Goal: Task Accomplishment & Management: Use online tool/utility

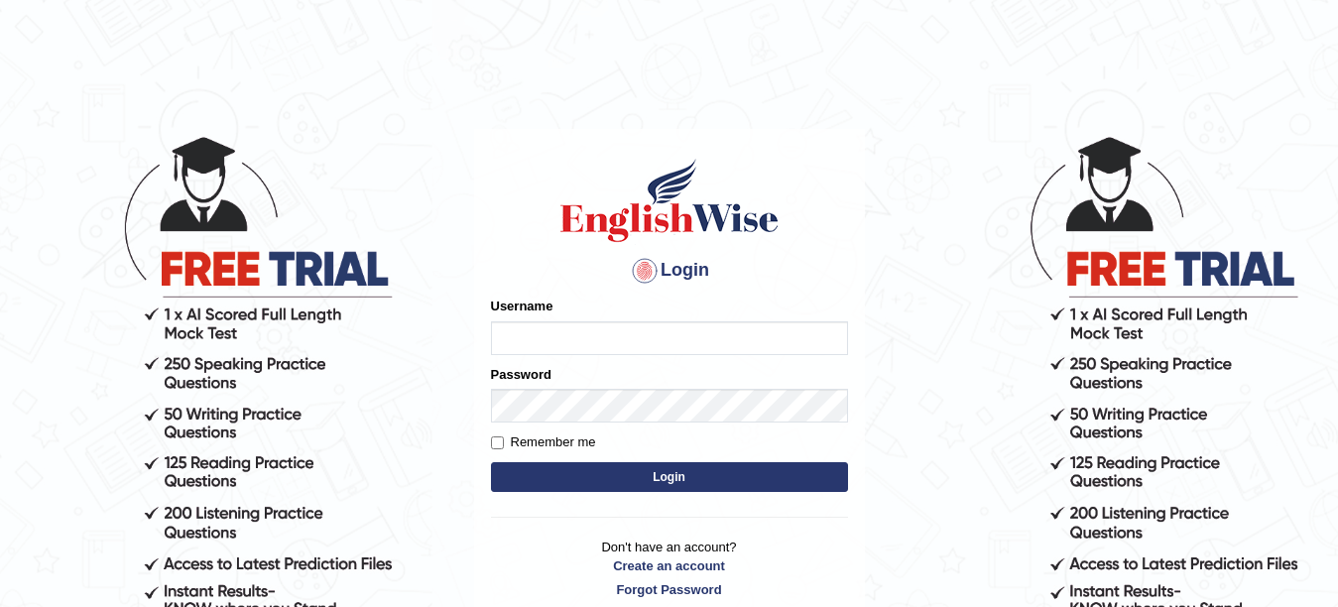
type input "khoderchamma_parramatta"
click at [673, 486] on button "Login" at bounding box center [669, 477] width 357 height 30
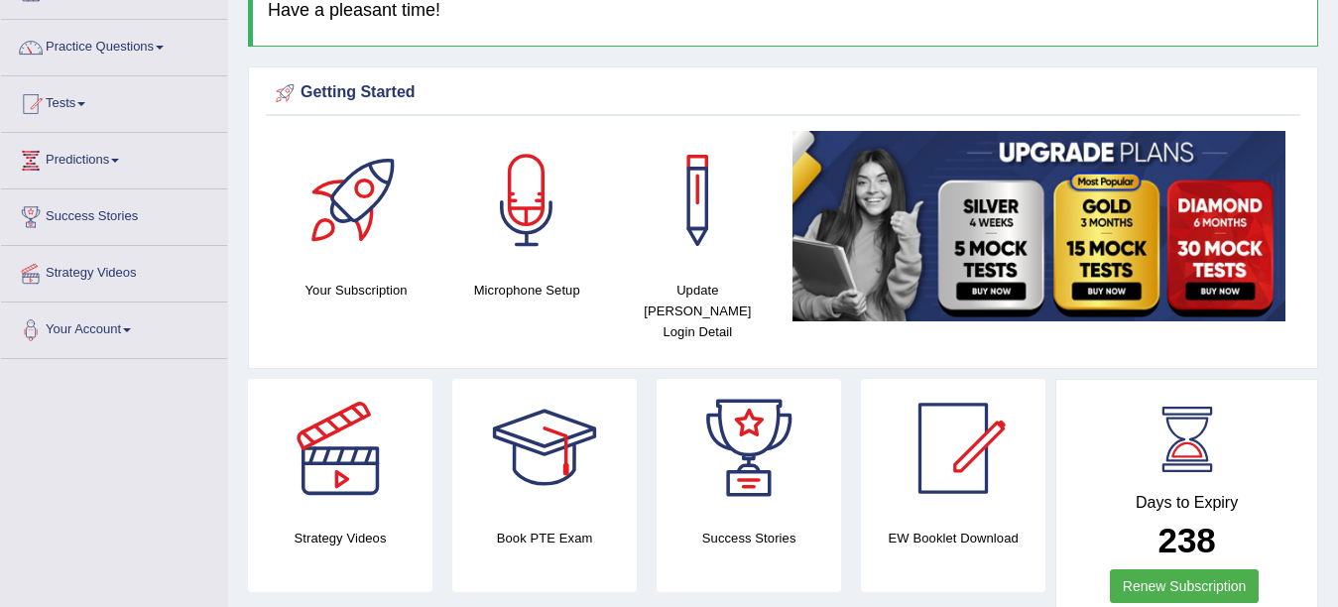
scroll to position [19, 0]
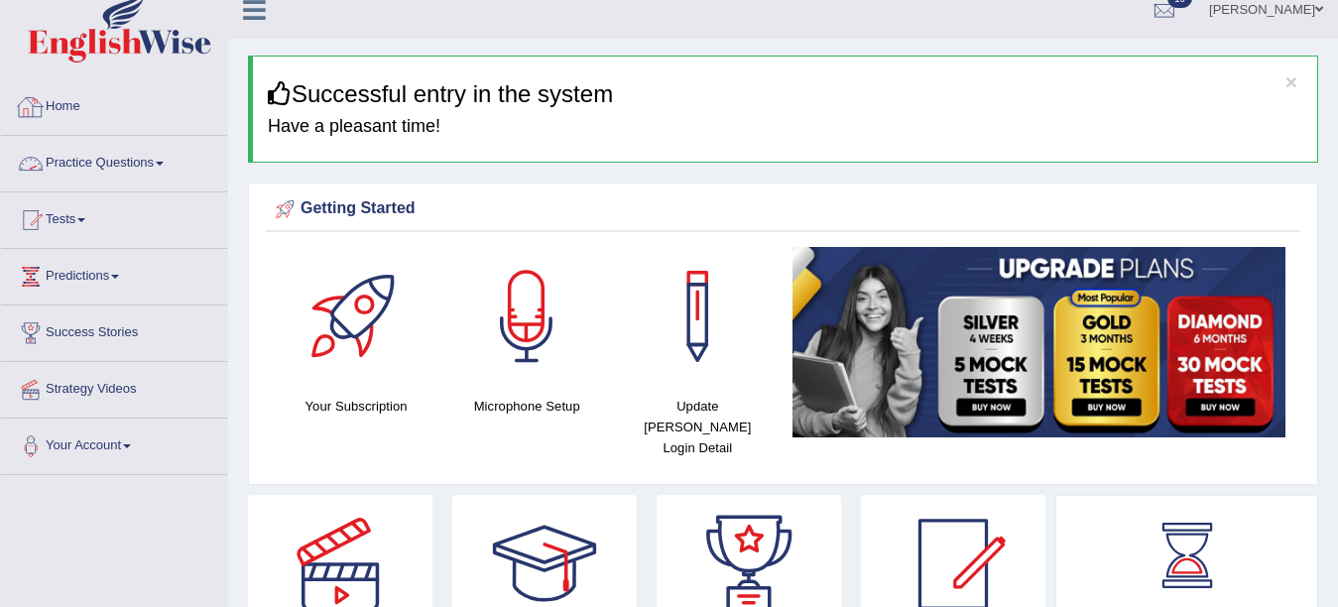
click at [126, 156] on link "Practice Questions" at bounding box center [114, 161] width 226 height 50
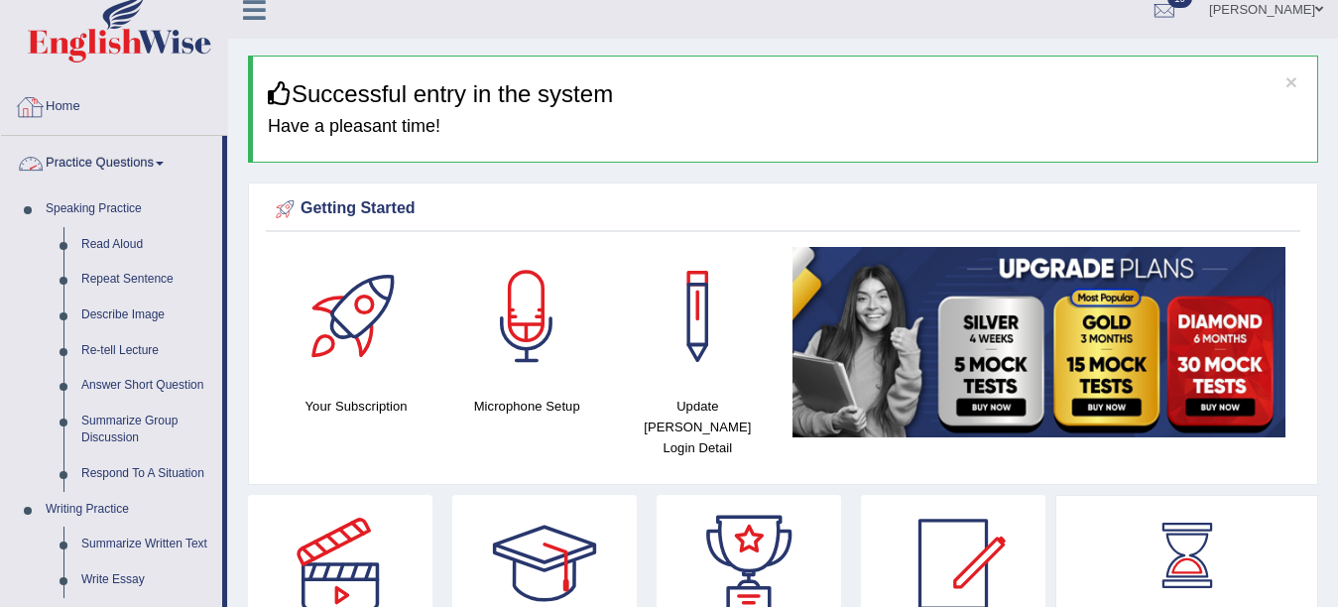
click at [134, 153] on link "Practice Questions" at bounding box center [111, 161] width 221 height 50
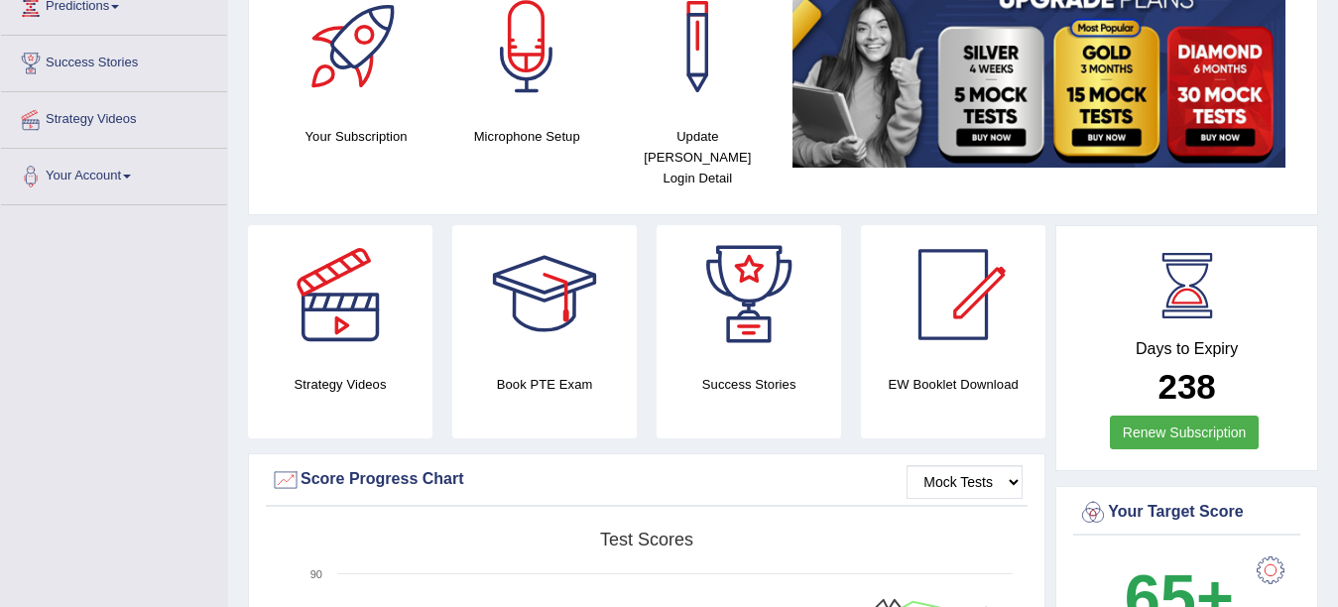
scroll to position [0, 0]
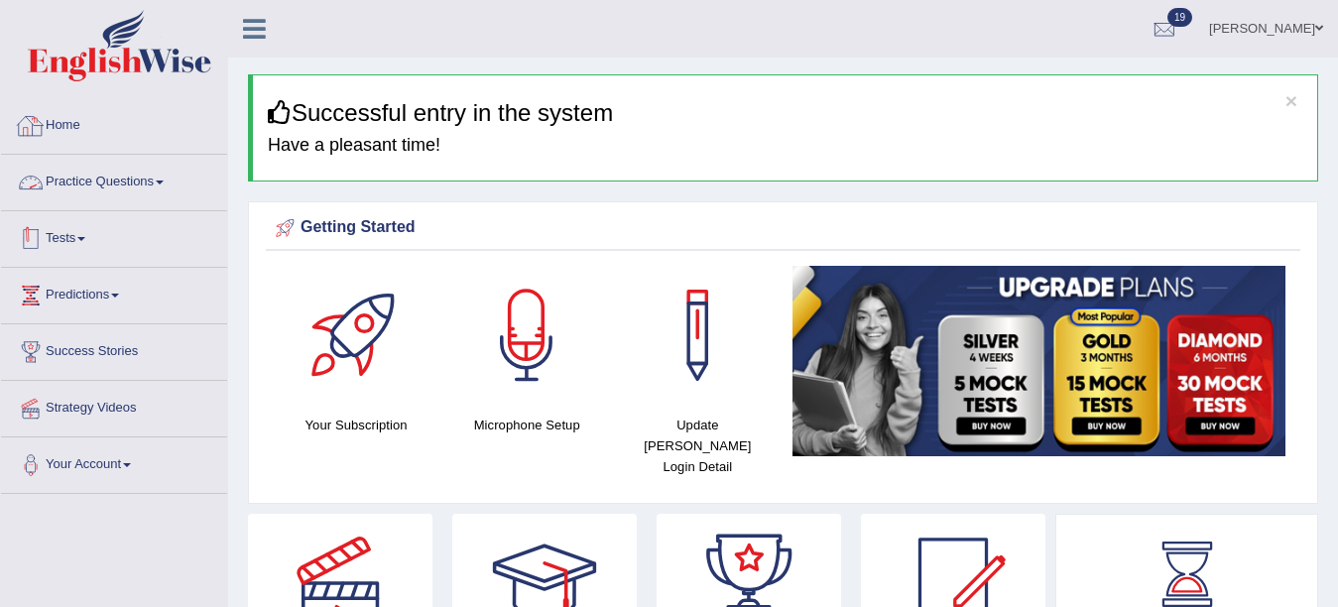
click at [72, 231] on link "Tests" at bounding box center [114, 236] width 226 height 50
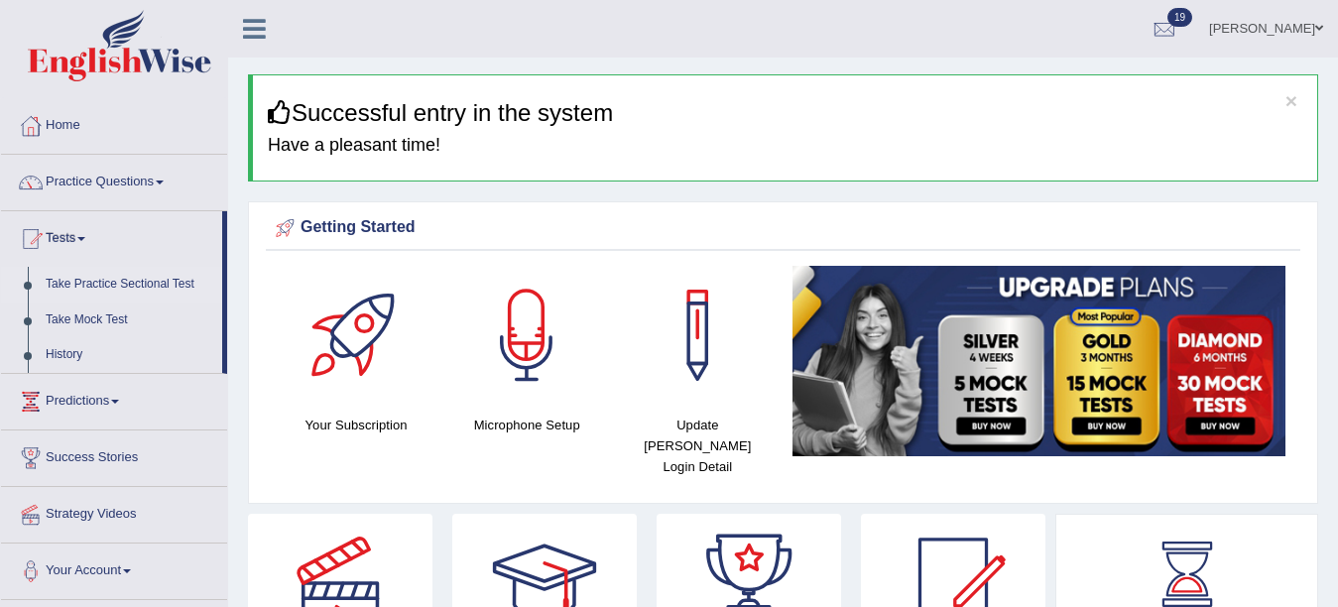
click at [109, 280] on link "Take Practice Sectional Test" at bounding box center [129, 285] width 185 height 36
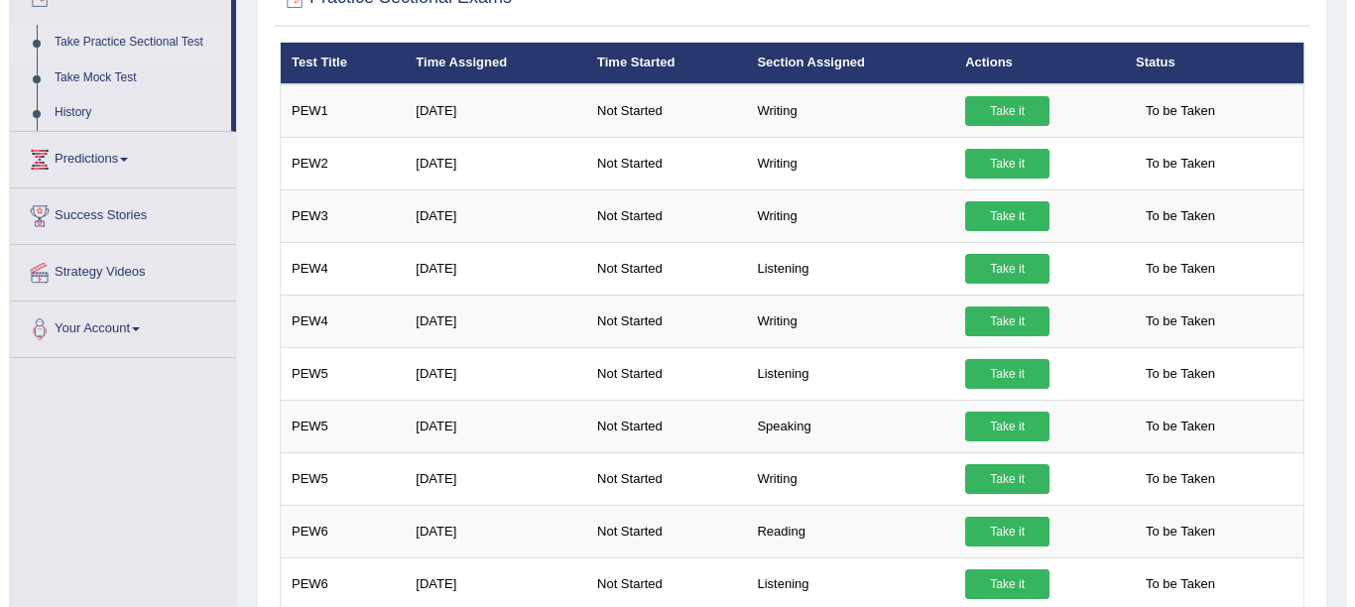
scroll to position [274, 0]
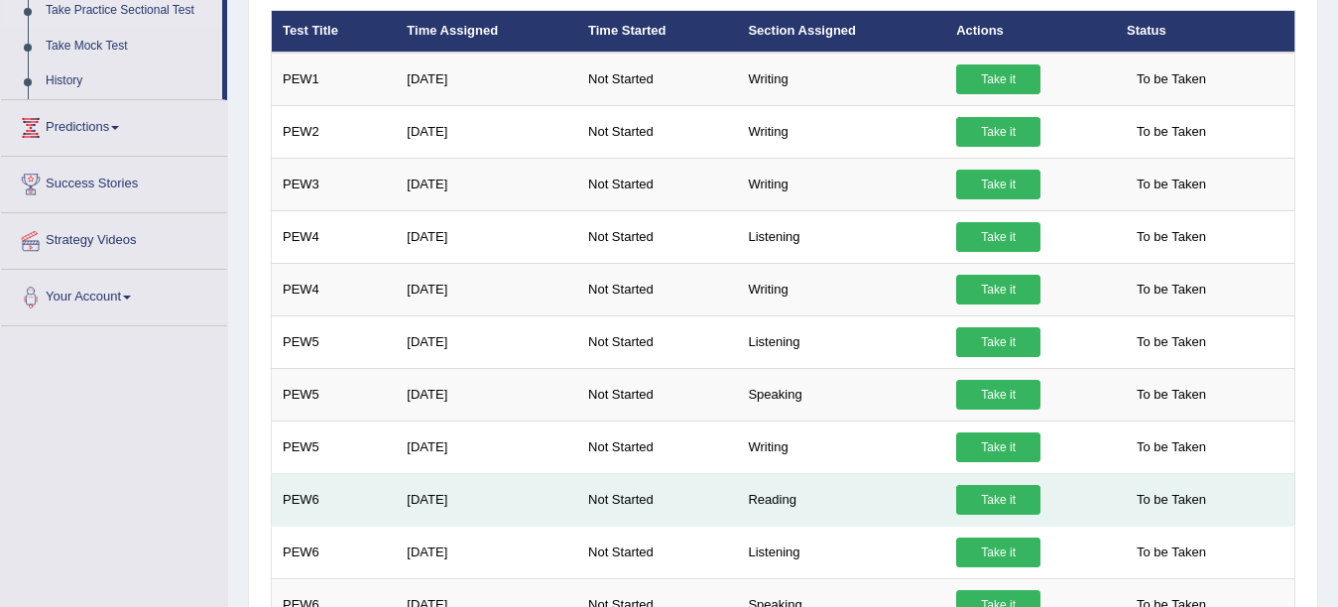
click at [1016, 499] on link "Take it" at bounding box center [998, 500] width 84 height 30
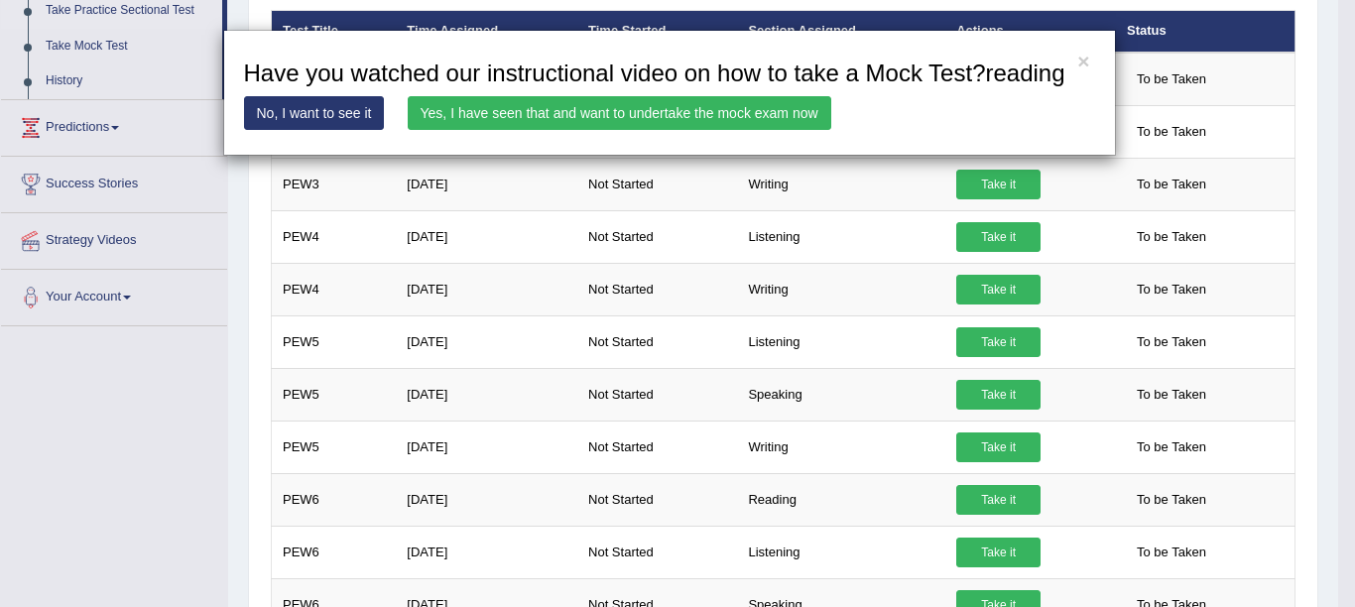
click at [562, 108] on link "Yes, I have seen that and want to undertake the mock exam now" at bounding box center [619, 113] width 423 height 34
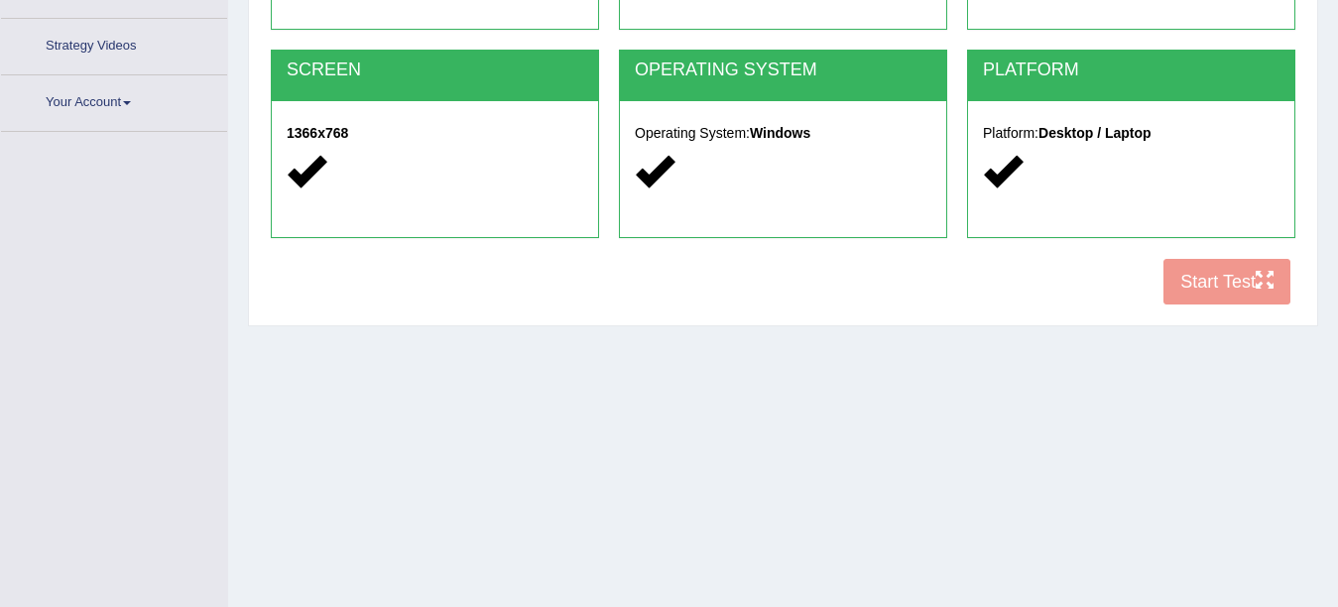
scroll to position [416, 0]
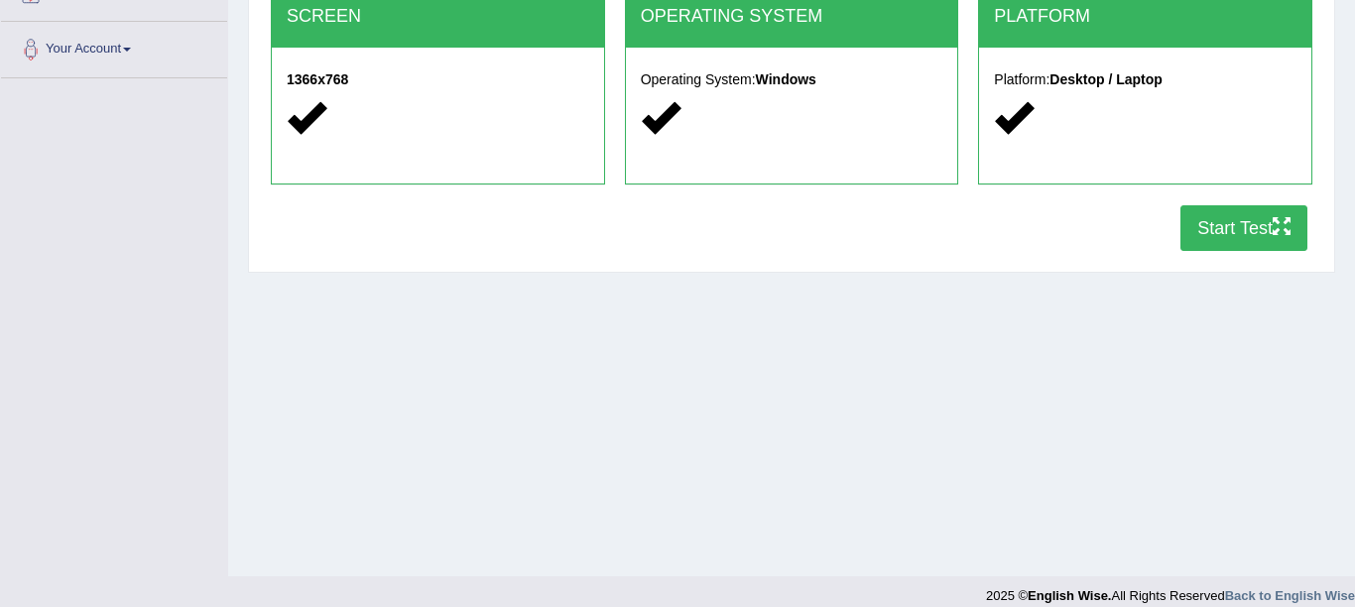
click at [1237, 227] on button "Start Test" at bounding box center [1243, 228] width 127 height 46
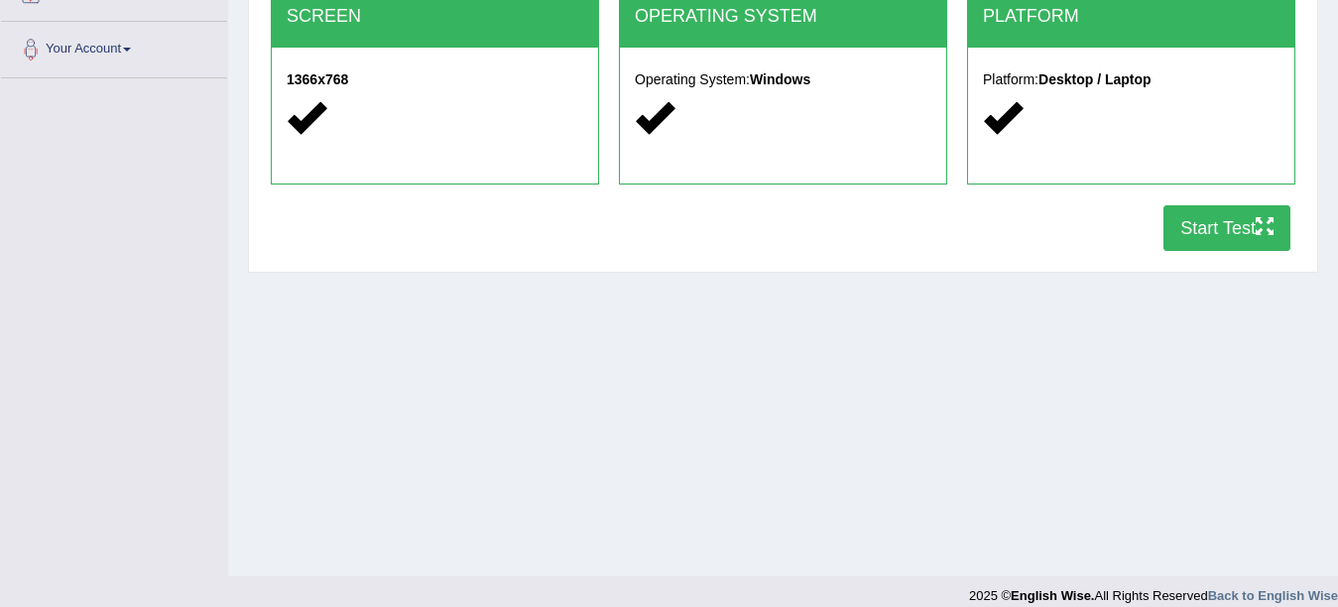
scroll to position [0, 0]
